Goal: Information Seeking & Learning: Learn about a topic

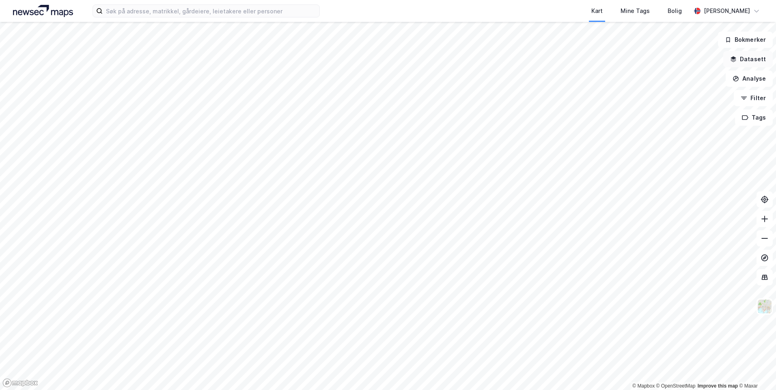
click at [750, 59] on button "Datasett" at bounding box center [747, 59] width 49 height 16
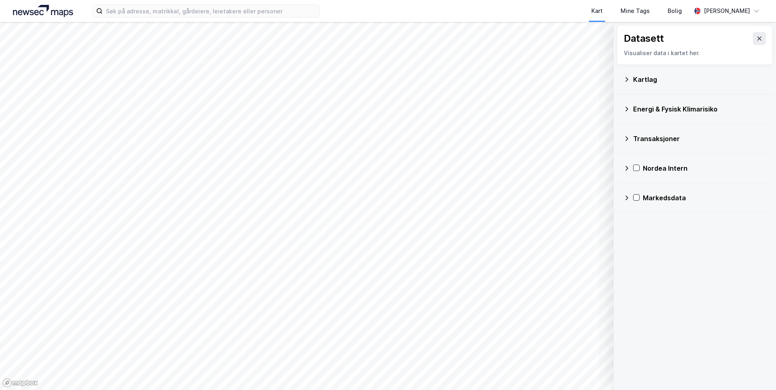
click at [635, 77] on div "Kartlag" at bounding box center [699, 80] width 133 height 10
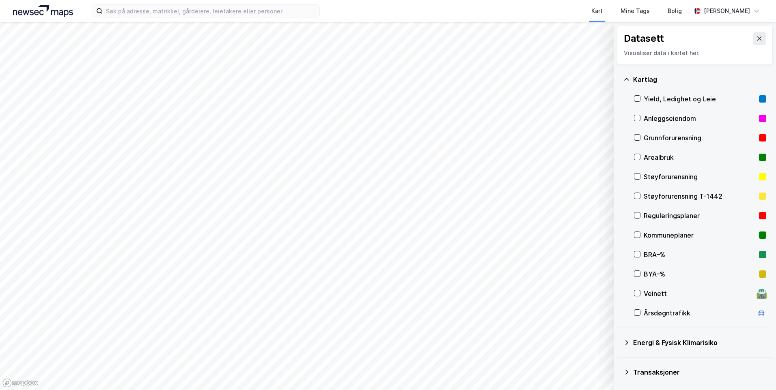
click at [641, 136] on div "Grunnforurensning" at bounding box center [700, 137] width 132 height 19
click at [640, 138] on div at bounding box center [637, 137] width 6 height 6
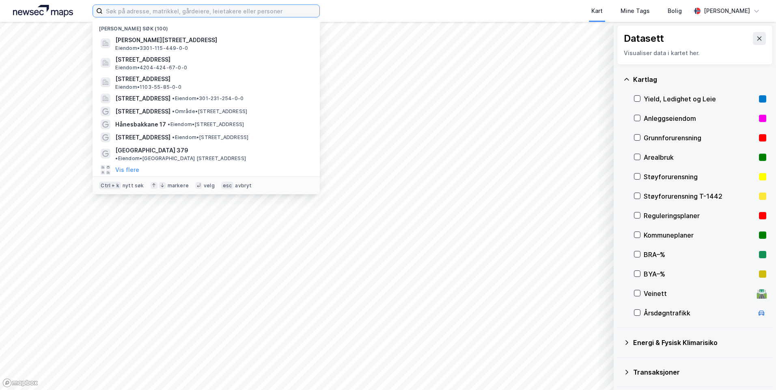
click at [222, 8] on input at bounding box center [211, 11] width 217 height 12
paste input "Grimelundshaugen 14"
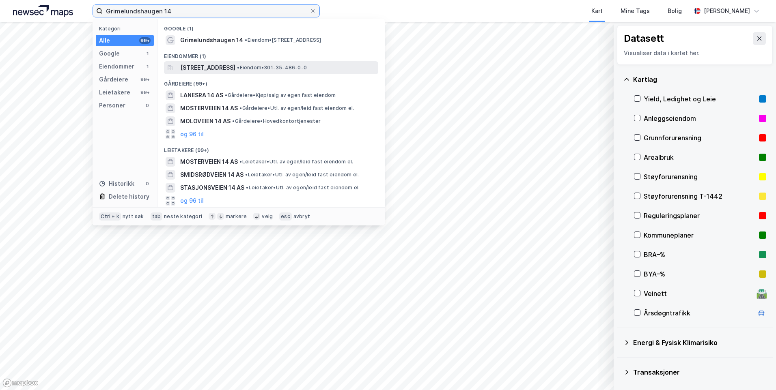
type input "Grimelundshaugen 14"
click at [235, 69] on span "[STREET_ADDRESS]" at bounding box center [207, 68] width 55 height 10
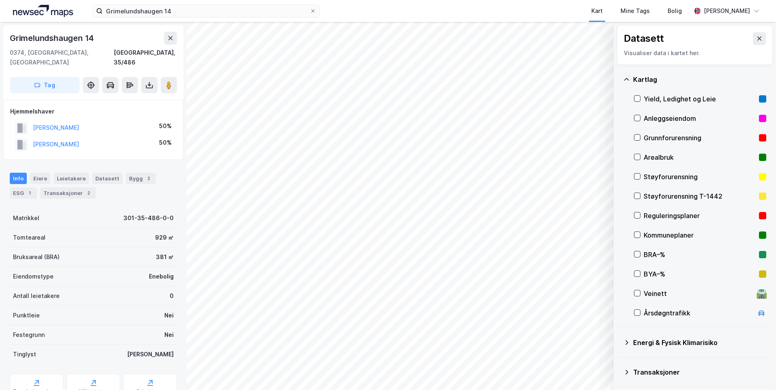
click at [640, 136] on div "Grunnforurensning" at bounding box center [700, 137] width 132 height 19
click at [627, 80] on icon at bounding box center [626, 79] width 6 height 6
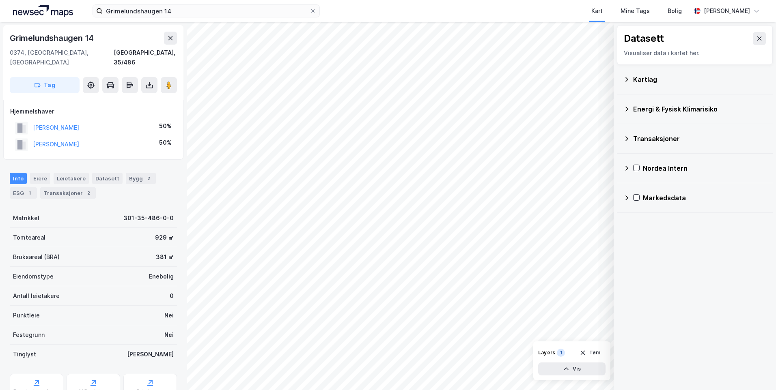
click at [627, 107] on icon at bounding box center [626, 109] width 6 height 6
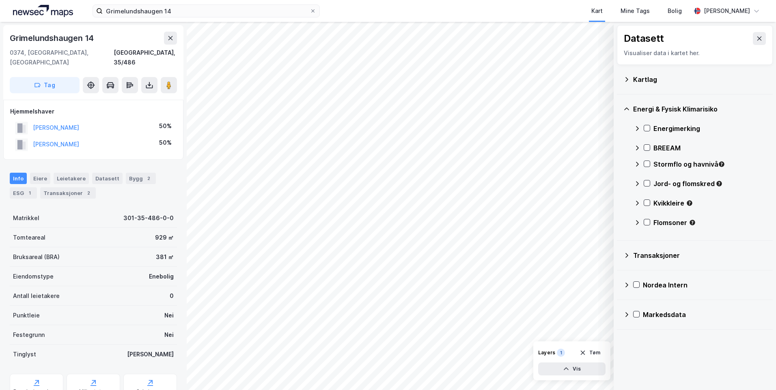
click at [637, 129] on icon at bounding box center [637, 128] width 6 height 6
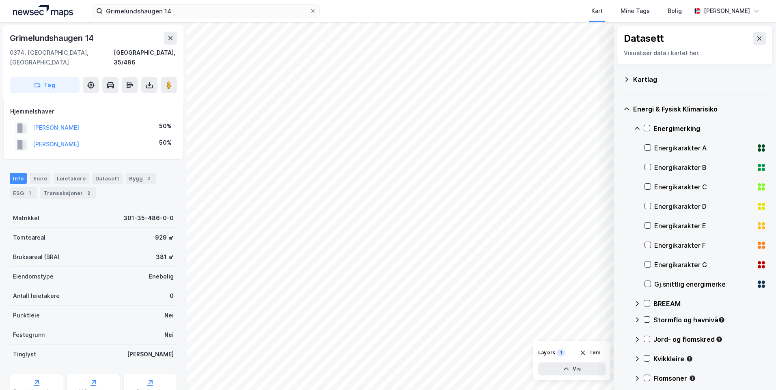
click at [636, 132] on div "Energimerking" at bounding box center [700, 128] width 132 height 19
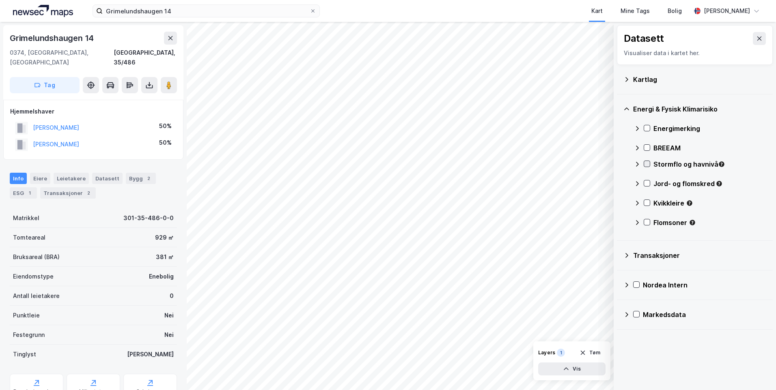
click at [648, 165] on icon at bounding box center [647, 164] width 6 height 6
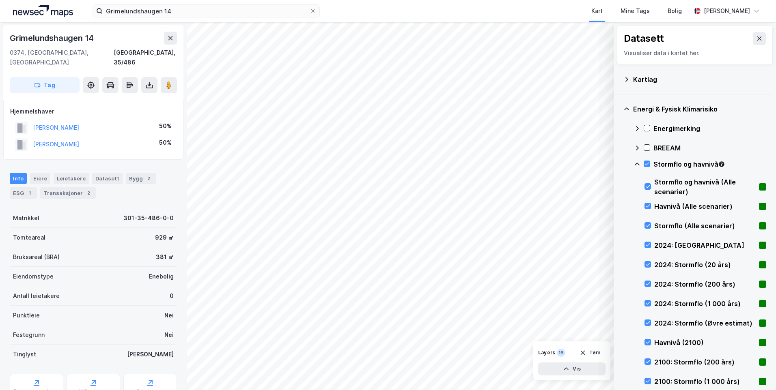
click at [636, 161] on icon at bounding box center [637, 164] width 6 height 6
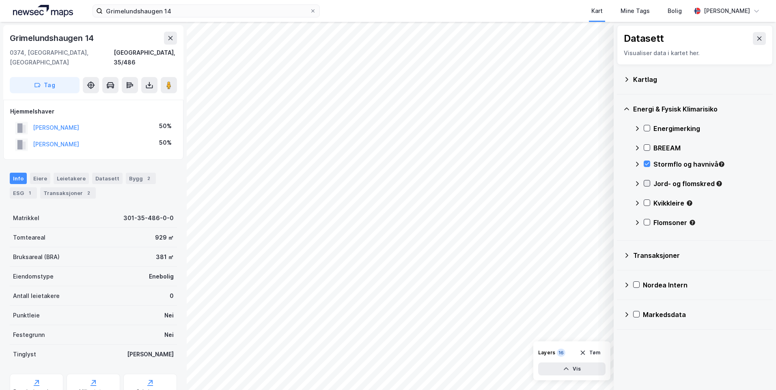
click at [648, 182] on icon at bounding box center [647, 184] width 6 height 6
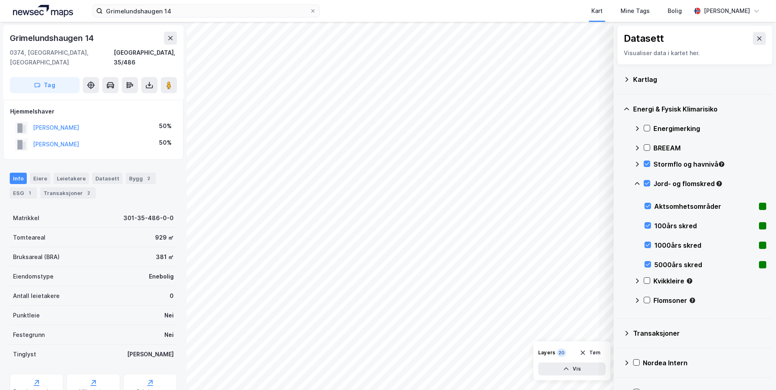
click at [635, 182] on icon at bounding box center [637, 184] width 6 height 6
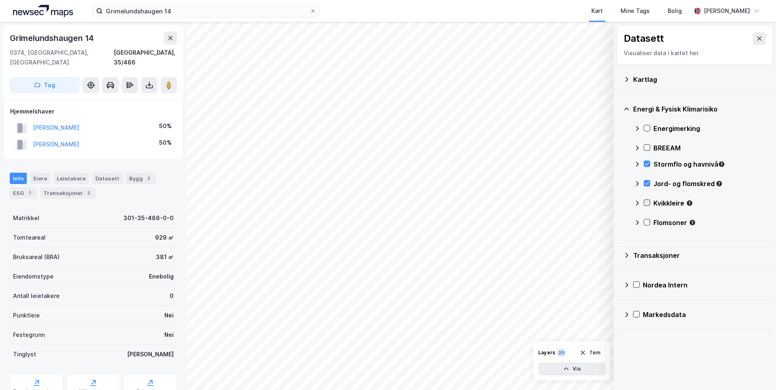
click at [648, 202] on icon at bounding box center [647, 203] width 6 height 6
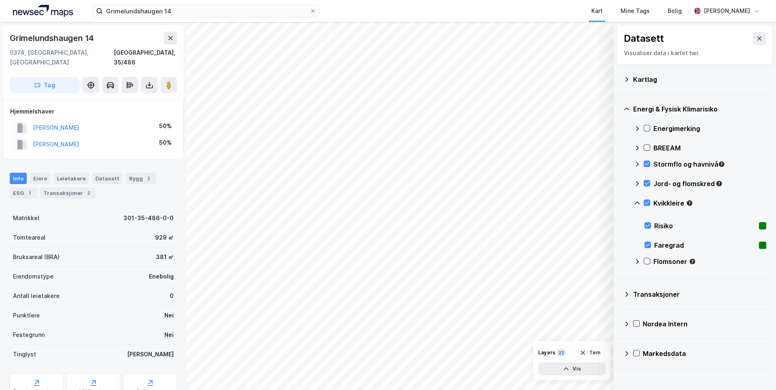
click at [635, 202] on icon at bounding box center [637, 203] width 6 height 6
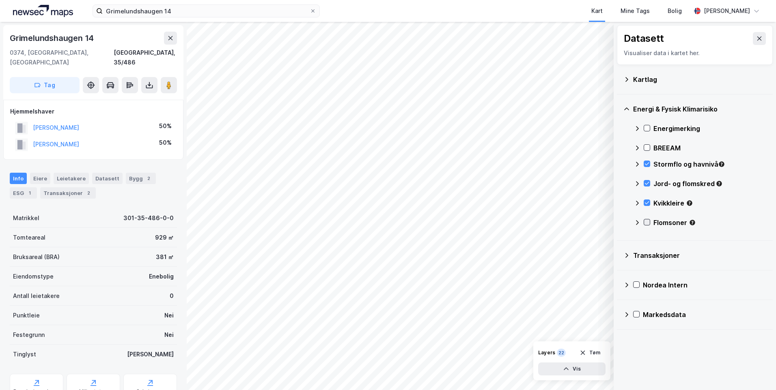
click at [648, 222] on icon at bounding box center [647, 222] width 4 height 3
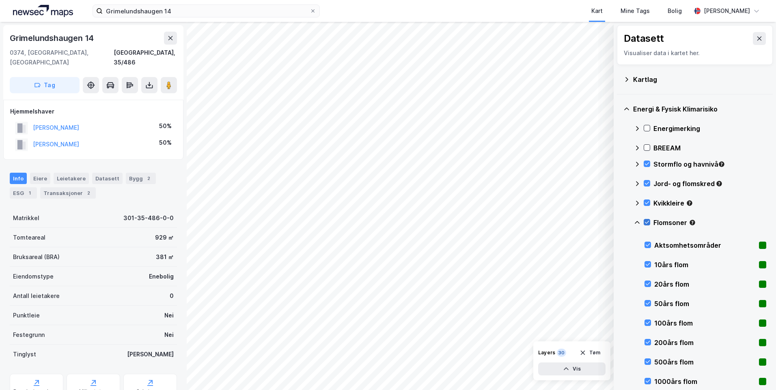
click at [648, 224] on icon at bounding box center [647, 222] width 6 height 6
drag, startPoint x: 659, startPoint y: 231, endPoint x: 646, endPoint y: 231, distance: 12.6
click at [646, 231] on div "Flomsoner" at bounding box center [700, 225] width 132 height 19
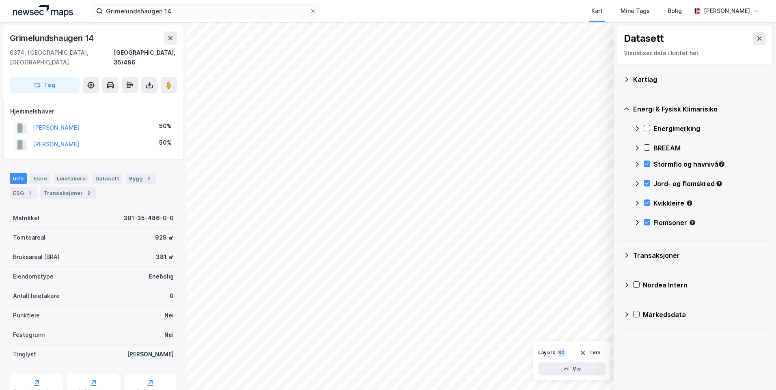
drag, startPoint x: 646, startPoint y: 231, endPoint x: 636, endPoint y: 223, distance: 13.3
click at [636, 223] on icon at bounding box center [637, 222] width 6 height 6
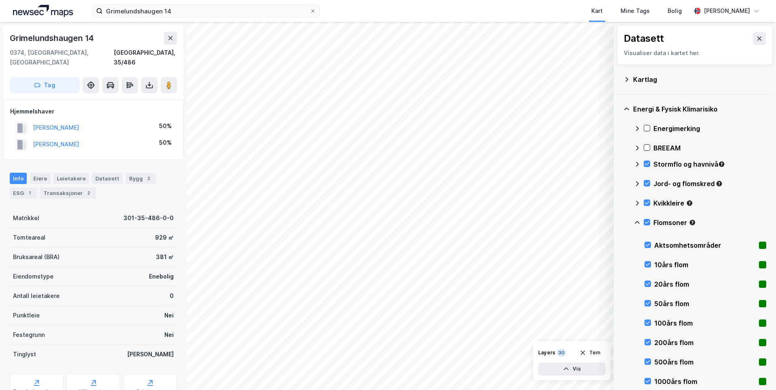
click at [638, 221] on icon at bounding box center [637, 222] width 6 height 6
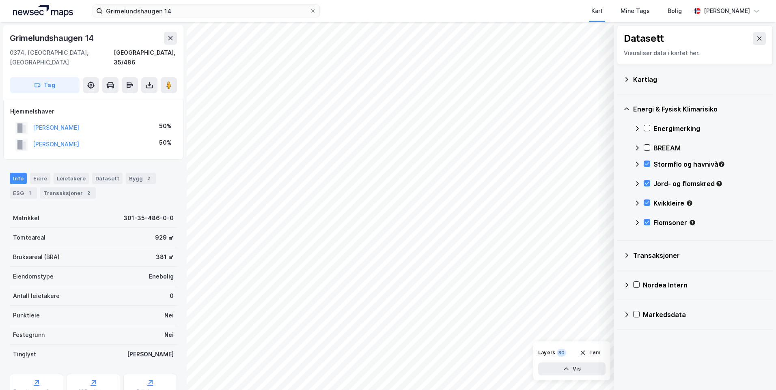
click at [638, 128] on icon at bounding box center [637, 128] width 6 height 6
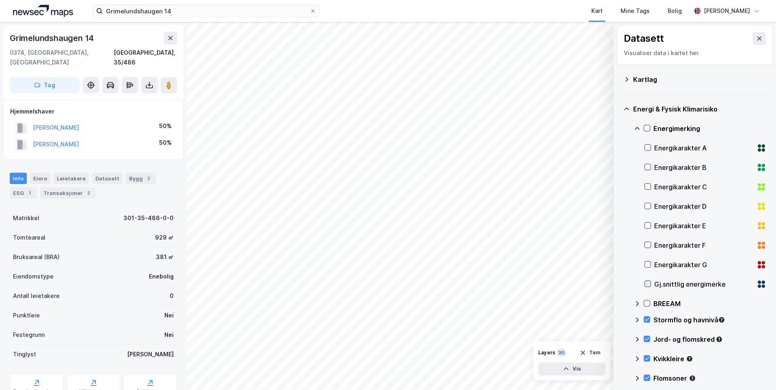
click at [648, 284] on icon at bounding box center [648, 284] width 6 height 6
click at [635, 127] on icon at bounding box center [637, 128] width 6 height 6
